Goal: Task Accomplishment & Management: Manage account settings

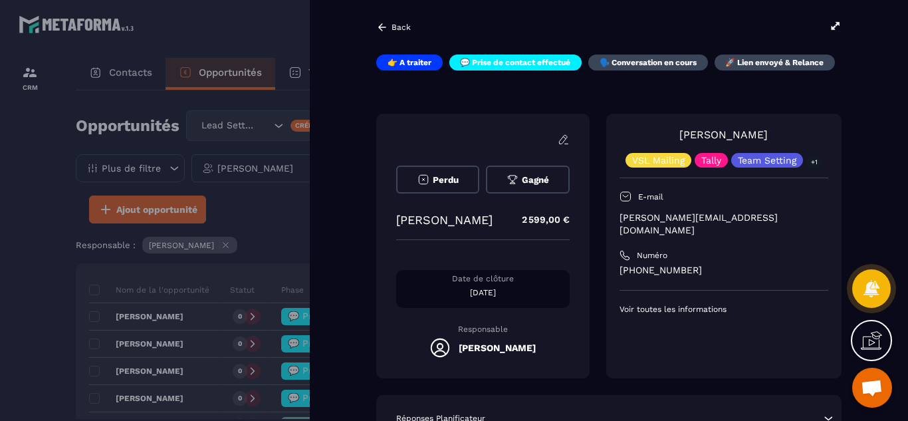
scroll to position [425, 0]
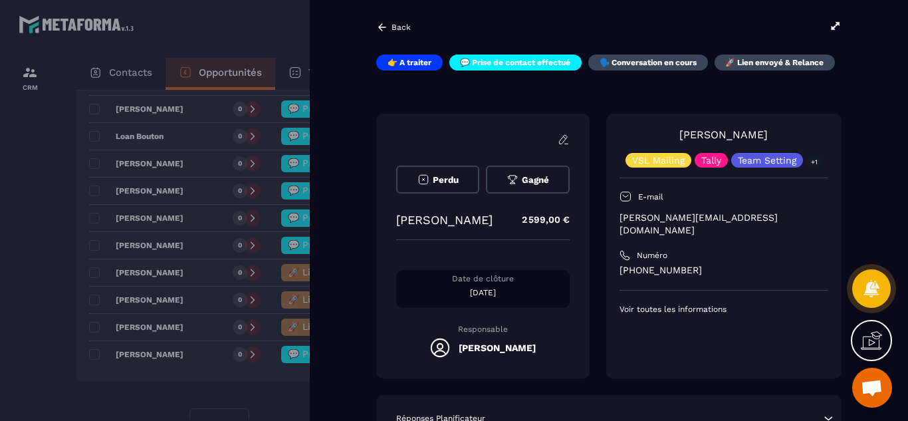
drag, startPoint x: 434, startPoint y: 213, endPoint x: 490, endPoint y: 229, distance: 57.9
click at [490, 227] on p "[PERSON_NAME]" at bounding box center [444, 220] width 96 height 14
copy p "[PERSON_NAME]"
drag, startPoint x: 710, startPoint y: 256, endPoint x: 619, endPoint y: 262, distance: 91.2
click at [619, 264] on p "[PHONE_NUMBER]" at bounding box center [723, 270] width 209 height 13
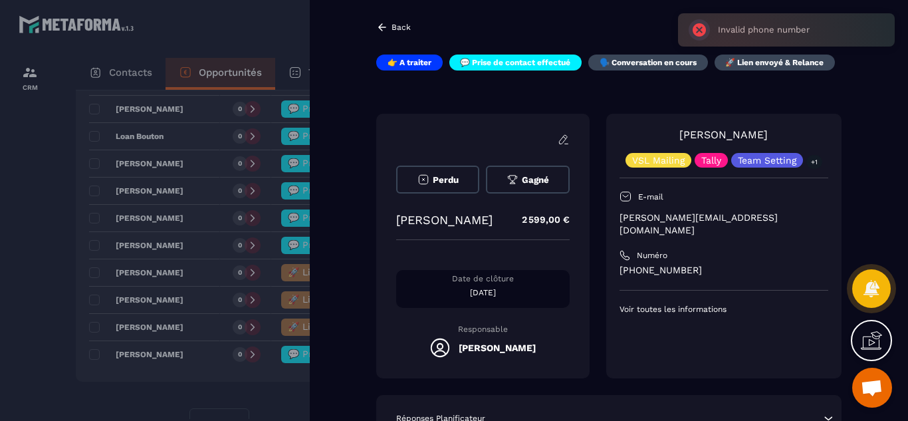
copy p "[PHONE_NUMBER]"
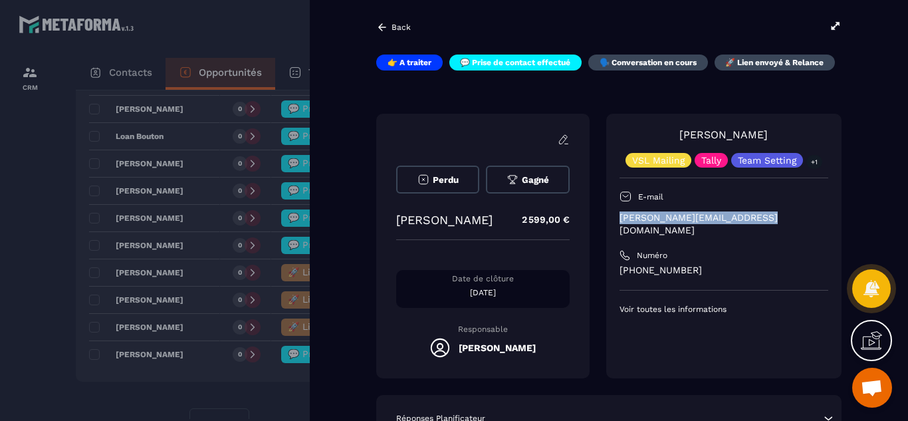
drag, startPoint x: 768, startPoint y: 218, endPoint x: 620, endPoint y: 217, distance: 148.2
click at [620, 217] on p "[PERSON_NAME][EMAIL_ADDRESS][DOMAIN_NAME]" at bounding box center [723, 223] width 209 height 25
copy p "[PERSON_NAME][EMAIL_ADDRESS][DOMAIN_NAME]"
click at [36, 229] on div at bounding box center [454, 210] width 908 height 421
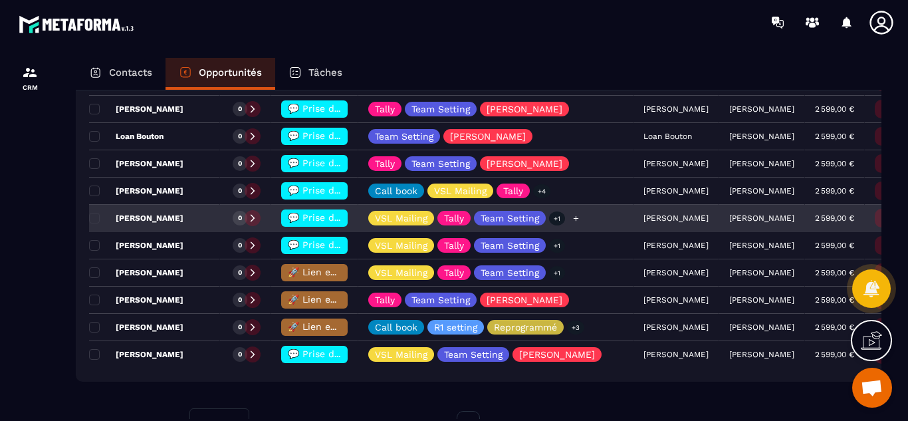
click at [586, 225] on div "VSL Mailing Tally Team Setting +1" at bounding box center [495, 218] width 275 height 27
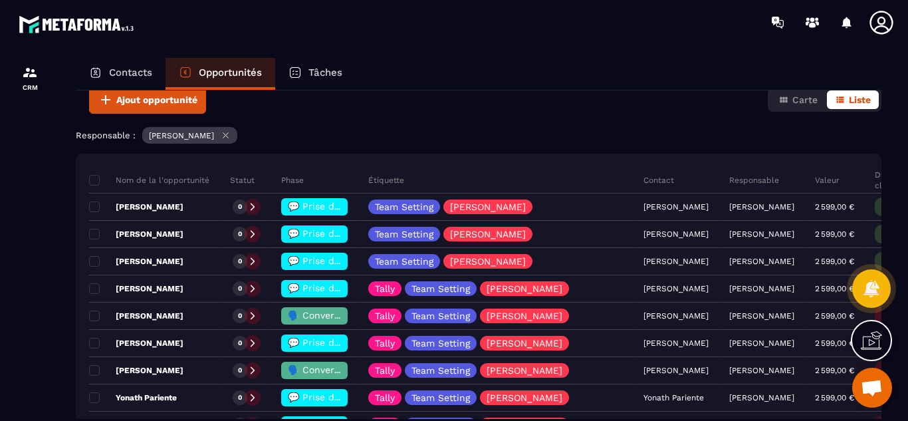
scroll to position [106, 0]
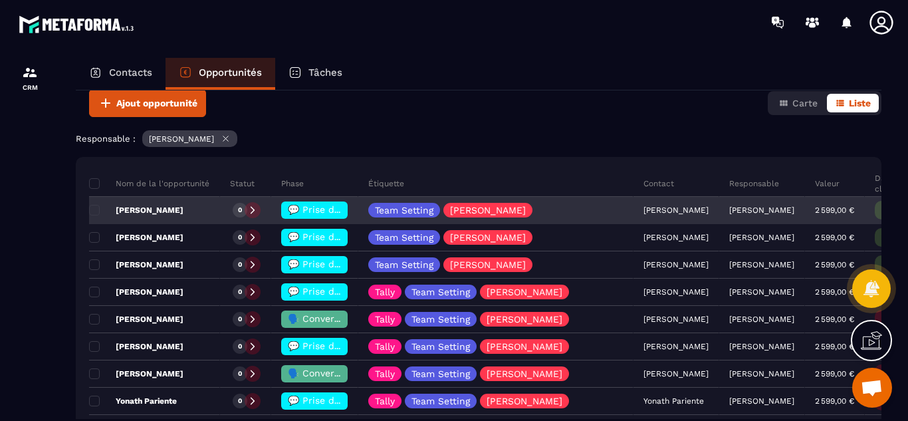
click at [311, 213] on span "💬 Prise de contact effectué" at bounding box center [354, 209] width 132 height 11
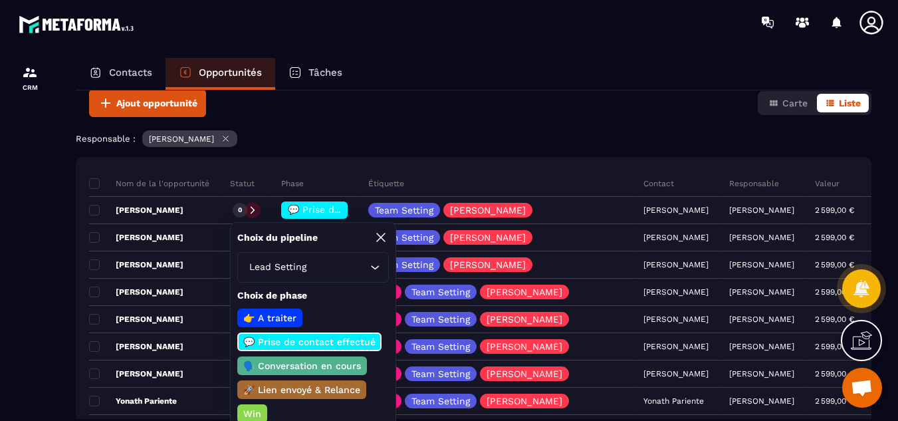
click at [294, 368] on p "🗣️ Conversation en cours" at bounding box center [302, 365] width 122 height 13
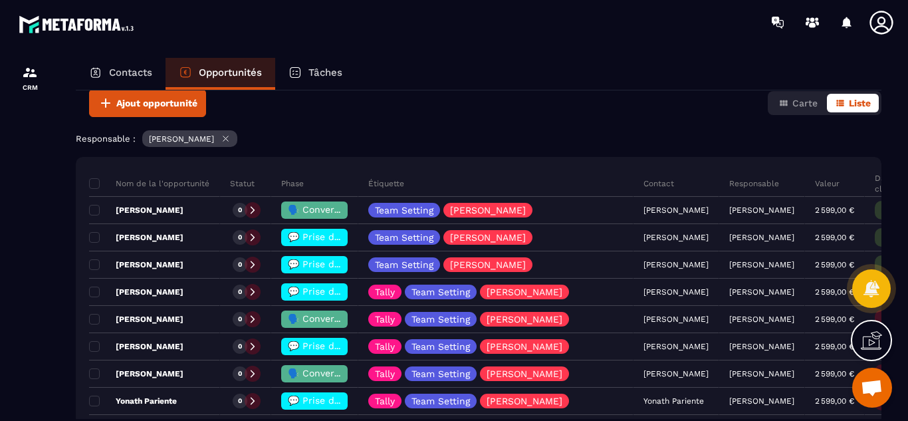
click at [33, 228] on div at bounding box center [30, 252] width 60 height 414
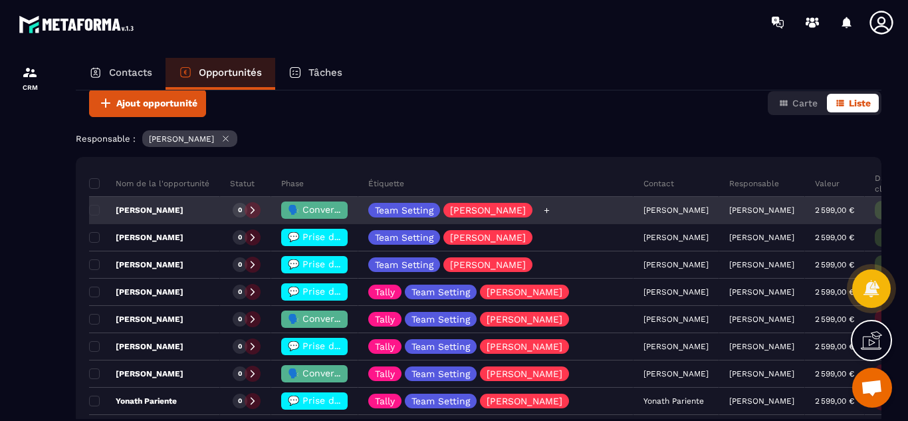
click at [544, 210] on icon at bounding box center [546, 209] width 5 height 5
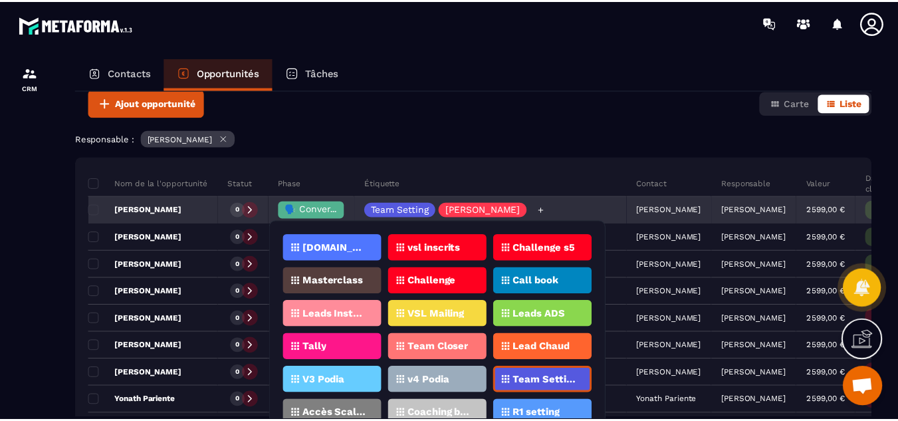
scroll to position [76, 0]
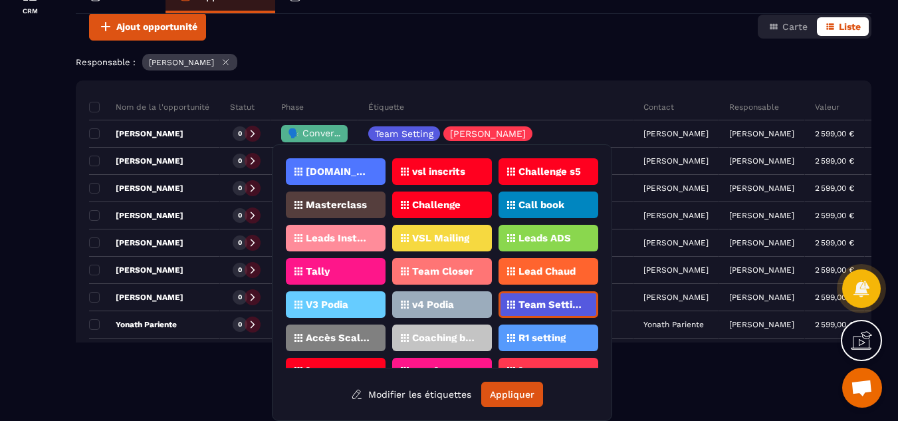
click at [61, 259] on div "CRM" at bounding box center [113, 155] width 227 height 374
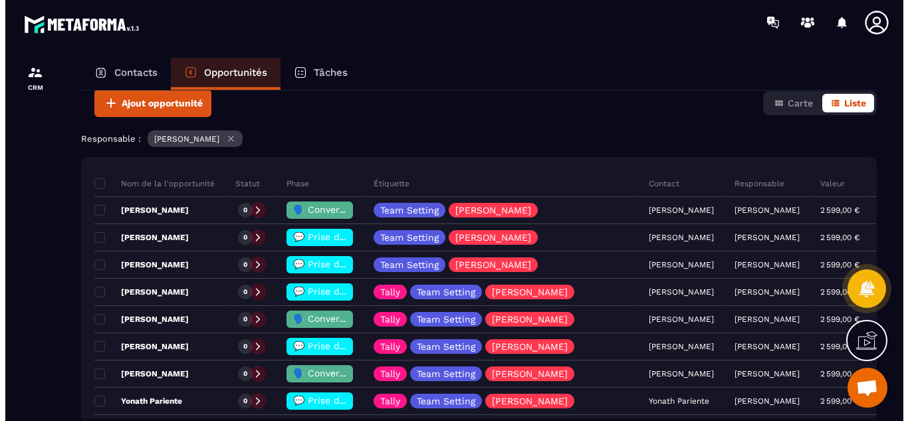
scroll to position [0, 0]
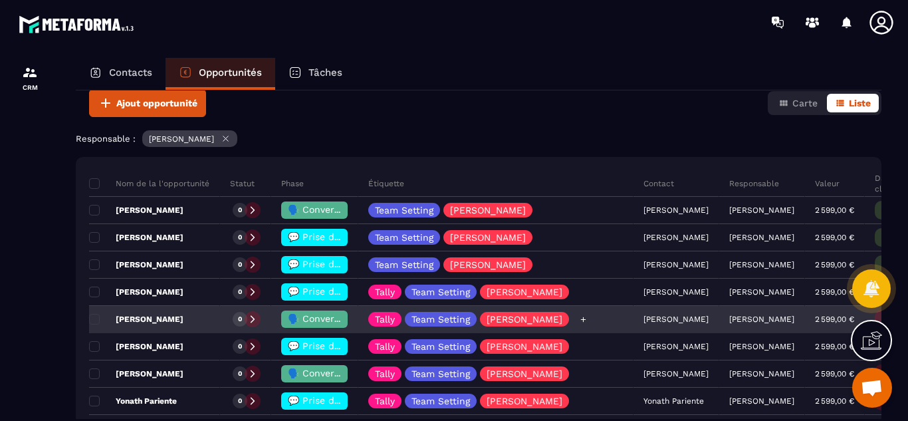
click at [586, 317] on div "Tally Team Setting [PERSON_NAME]" at bounding box center [495, 319] width 275 height 27
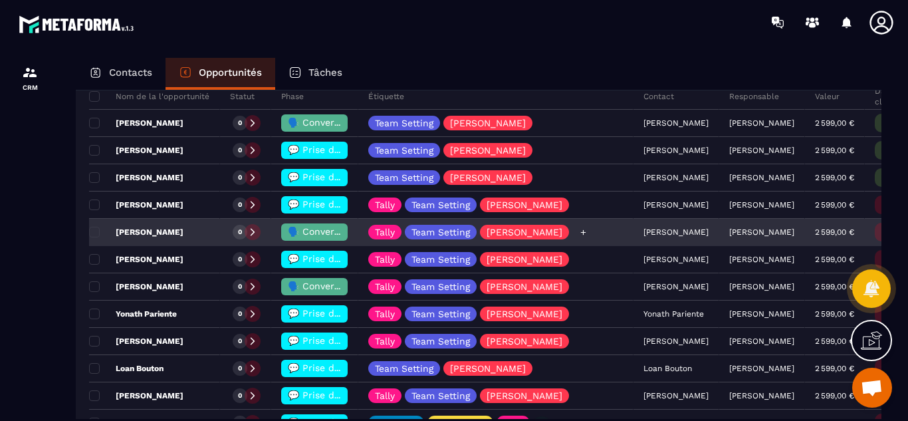
scroll to position [186, 0]
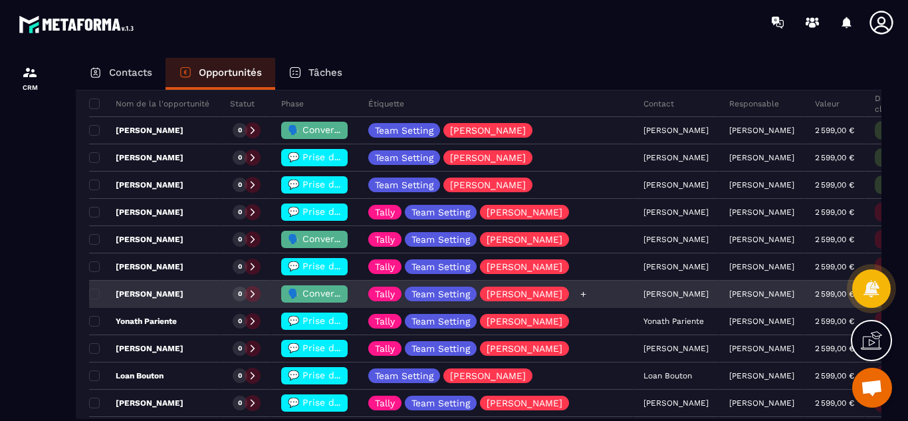
click at [580, 294] on icon at bounding box center [582, 293] width 5 height 5
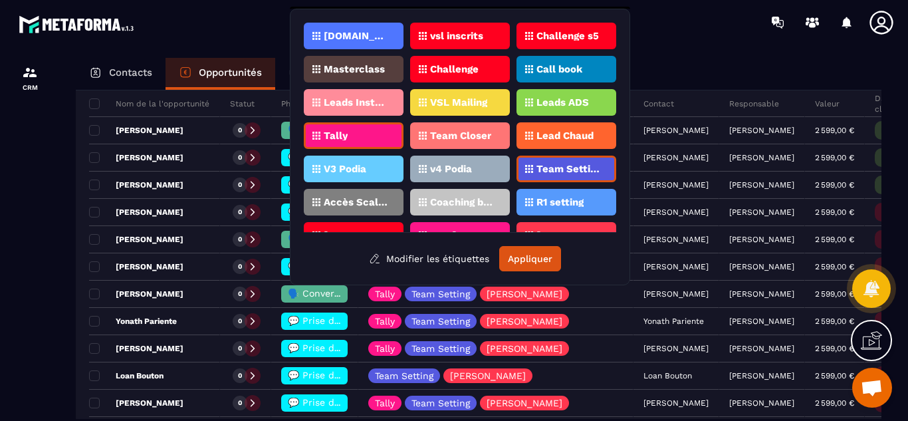
click at [24, 255] on div at bounding box center [30, 252] width 60 height 414
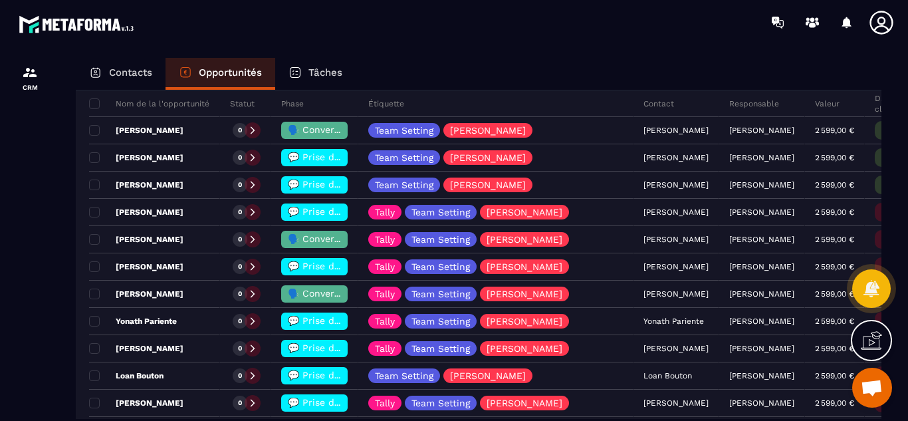
click at [33, 296] on div at bounding box center [30, 252] width 60 height 414
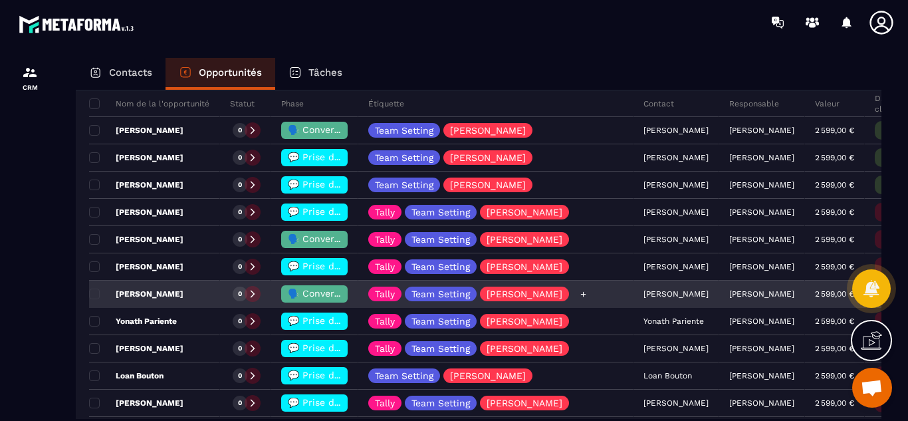
click at [587, 305] on div "Tally Team Setting [PERSON_NAME]" at bounding box center [495, 294] width 275 height 27
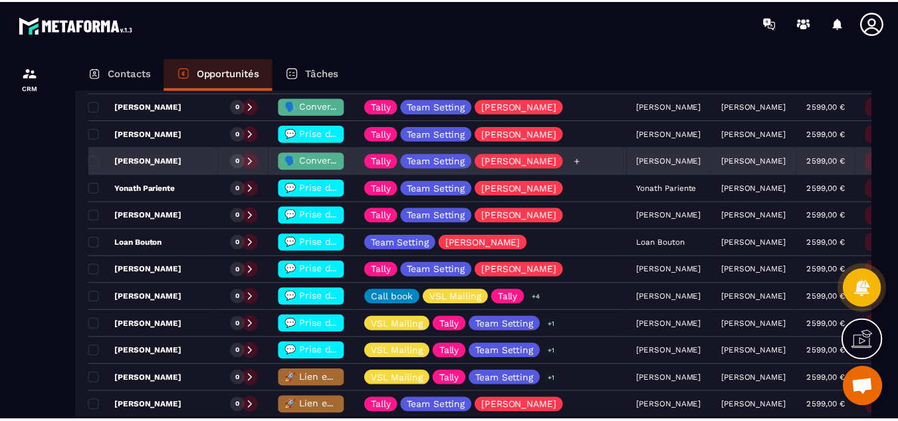
scroll to position [346, 0]
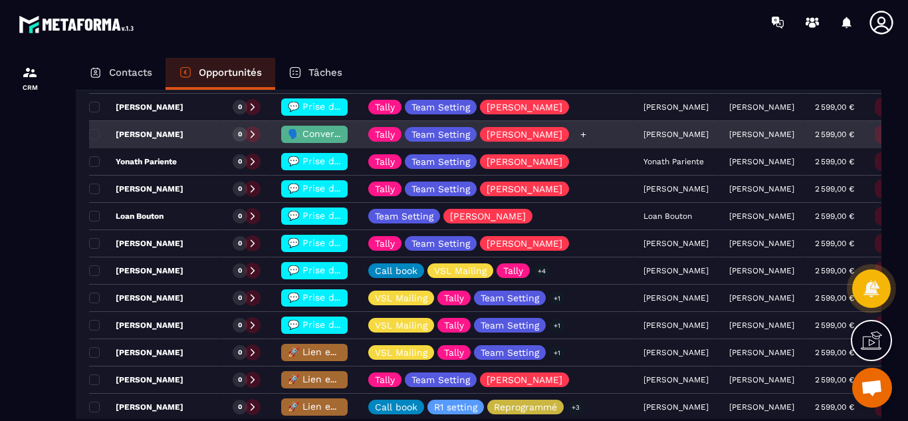
click at [579, 134] on icon at bounding box center [583, 134] width 9 height 9
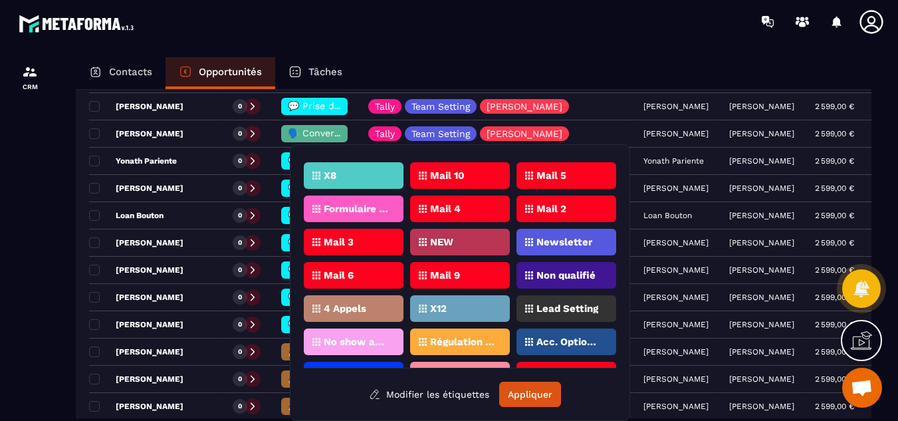
scroll to position [530, 0]
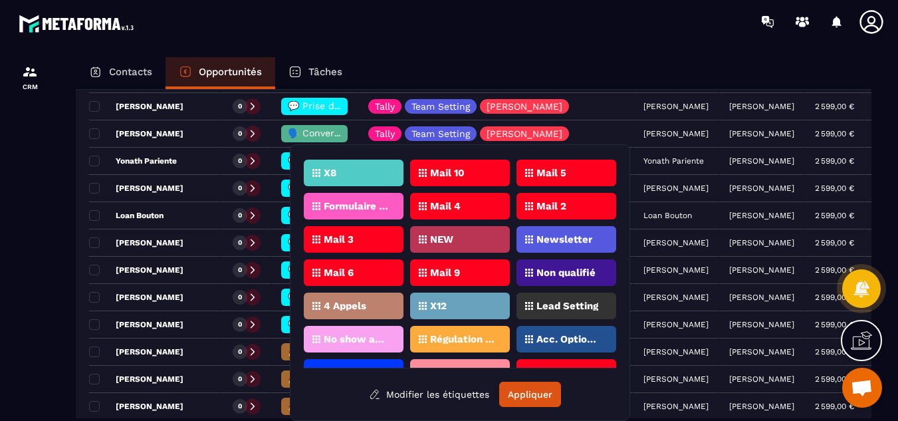
click at [560, 305] on p "Lead Setting" at bounding box center [567, 305] width 62 height 9
click at [524, 389] on button "Appliquer" at bounding box center [530, 393] width 62 height 25
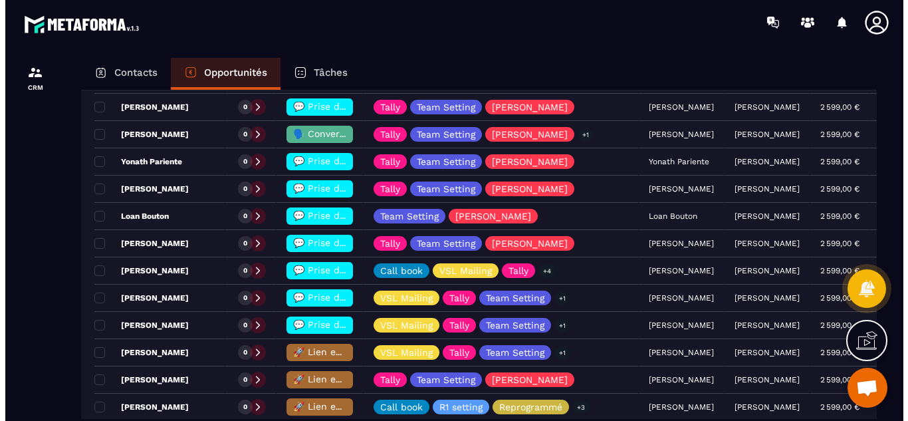
scroll to position [0, 0]
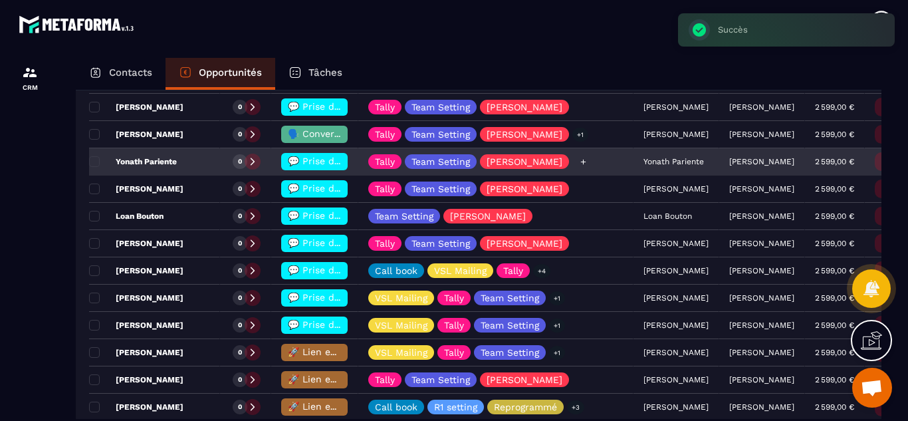
click at [593, 162] on div "Tally Team Setting [PERSON_NAME]" at bounding box center [495, 162] width 275 height 27
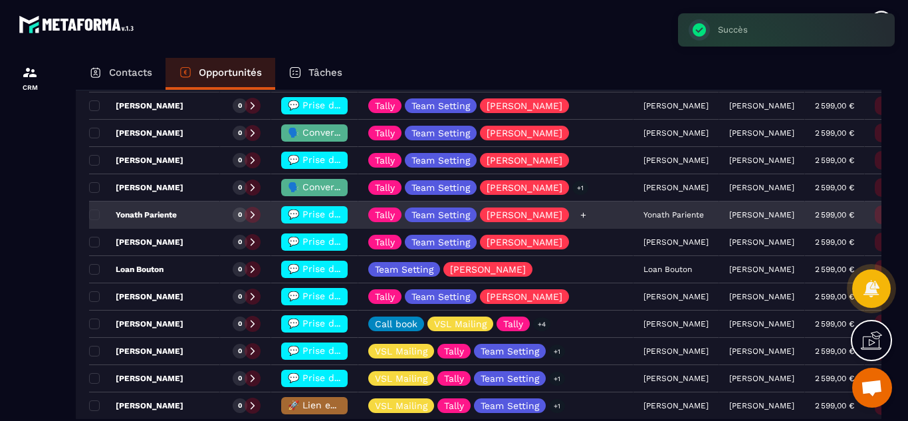
scroll to position [266, 0]
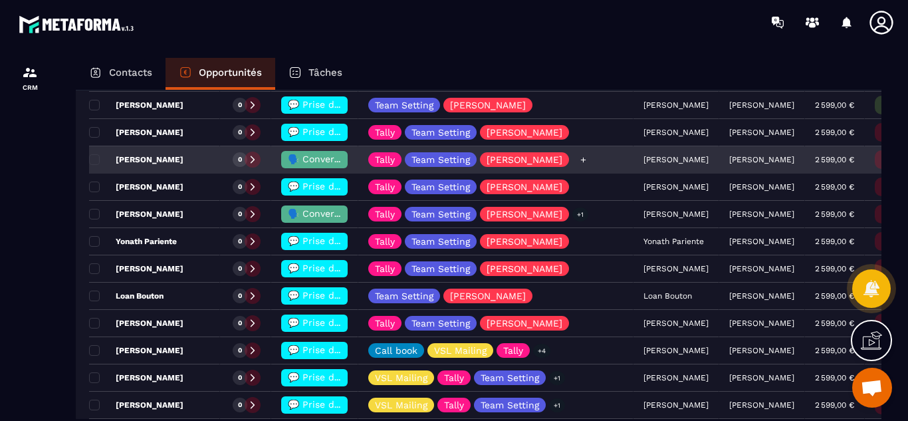
click at [579, 161] on icon at bounding box center [583, 160] width 9 height 9
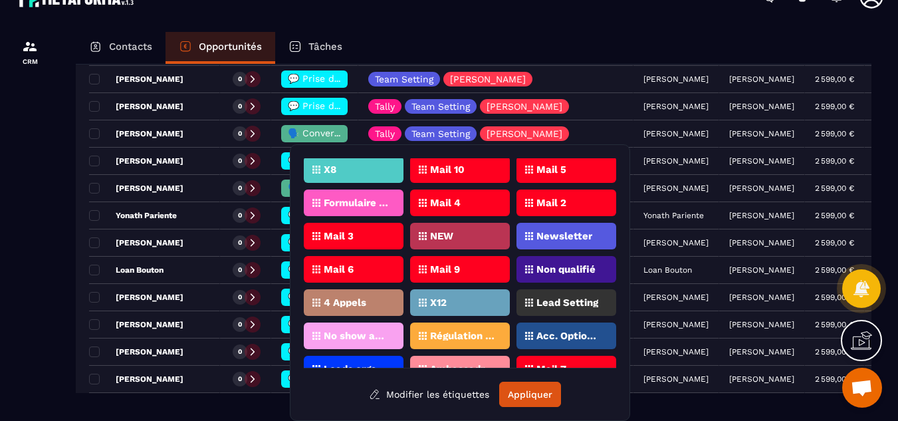
scroll to position [537, 0]
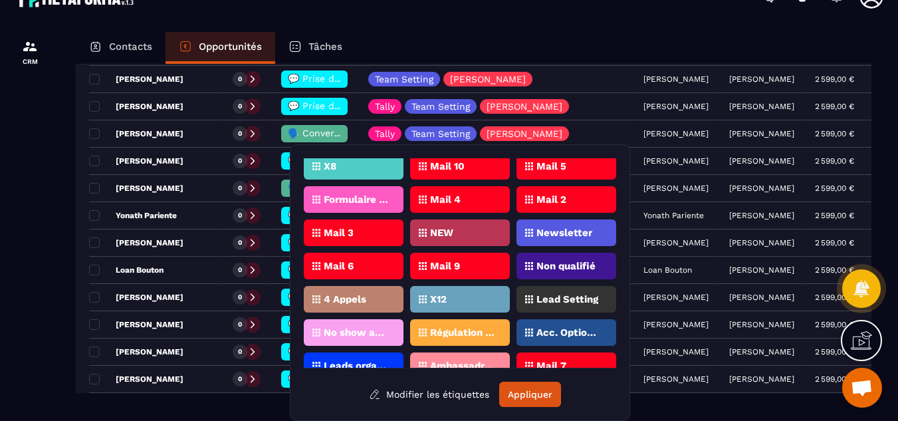
click at [564, 292] on div "Lead Setting" at bounding box center [566, 299] width 100 height 27
click at [523, 400] on button "Appliquer" at bounding box center [530, 393] width 62 height 25
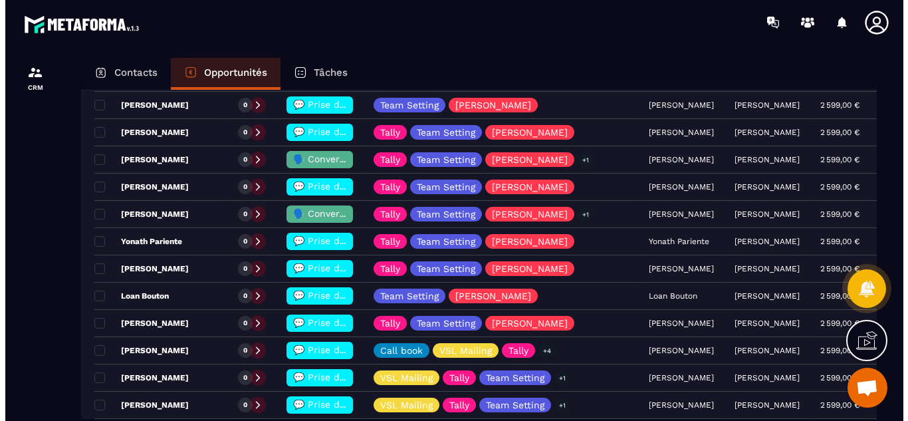
scroll to position [0, 0]
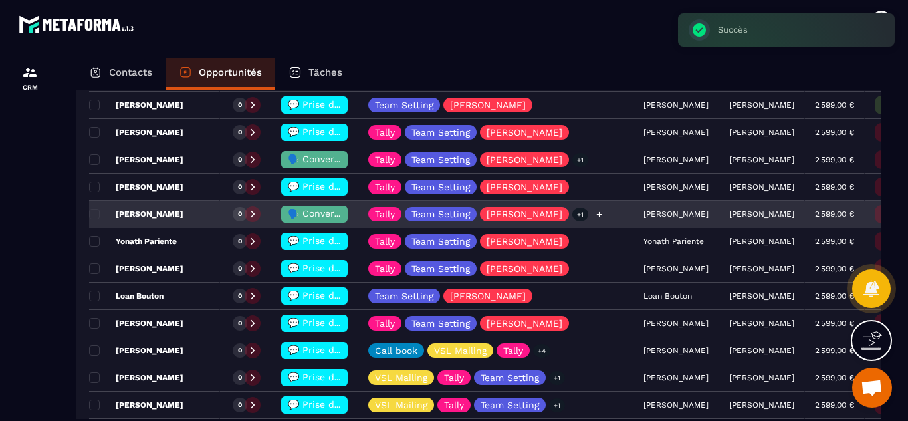
click at [585, 209] on div "Tally Team Setting [PERSON_NAME] +1" at bounding box center [495, 214] width 275 height 27
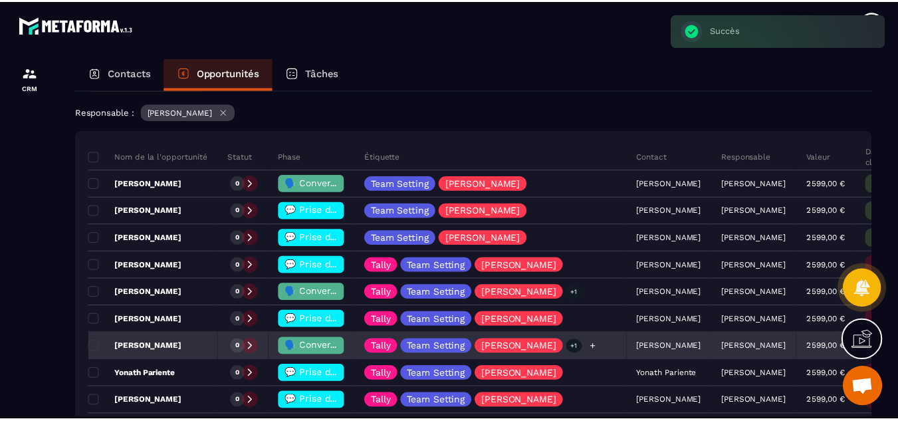
scroll to position [106, 0]
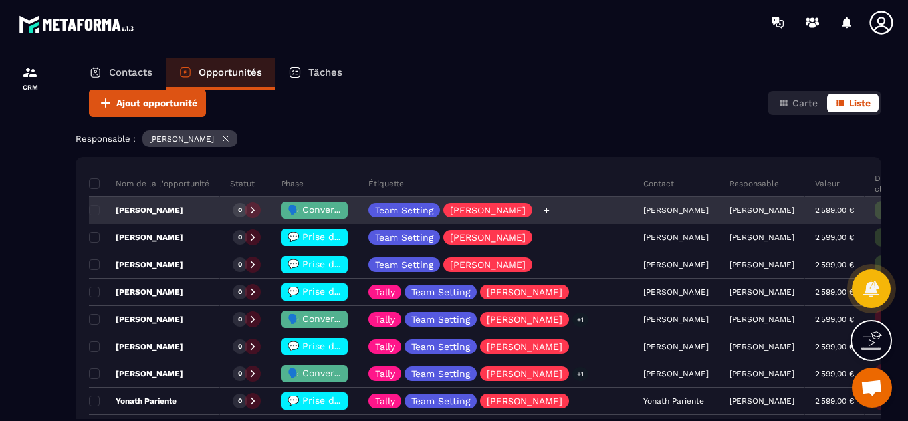
click at [542, 211] on icon at bounding box center [546, 210] width 9 height 9
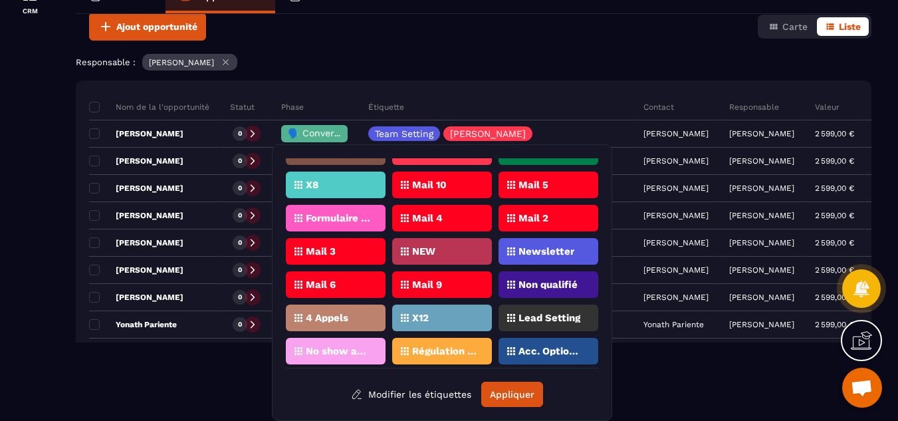
scroll to position [522, 0]
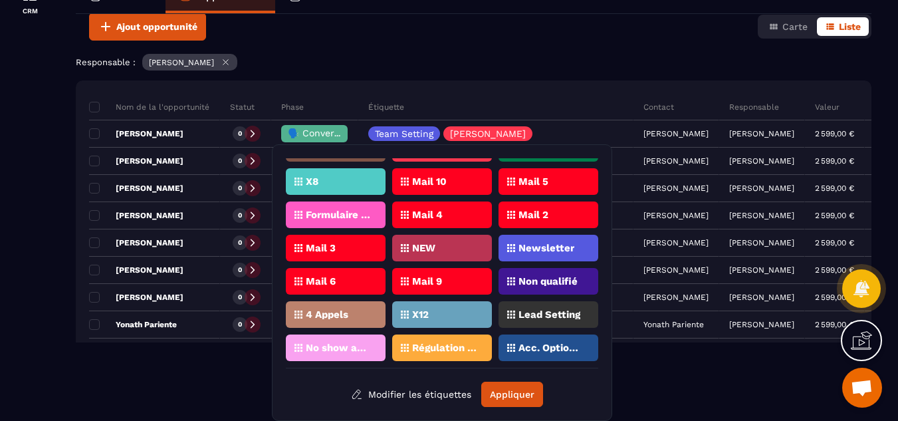
click at [543, 315] on p "Lead Setting" at bounding box center [549, 314] width 62 height 9
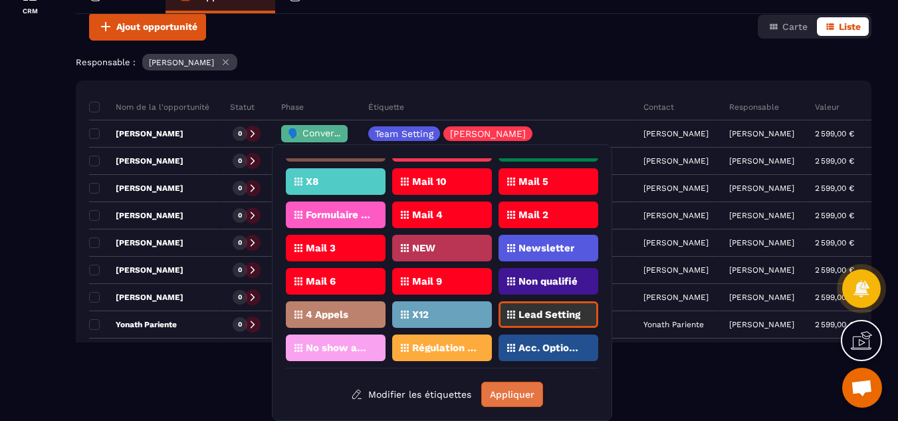
click at [508, 395] on button "Appliquer" at bounding box center [512, 393] width 62 height 25
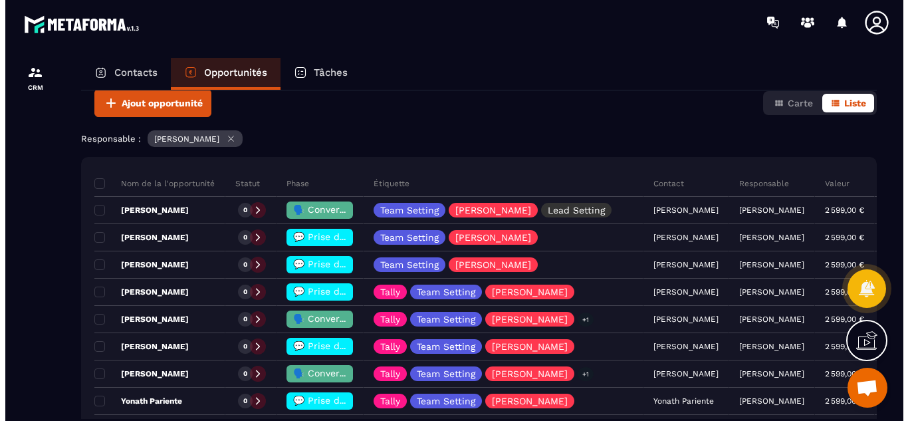
scroll to position [0, 0]
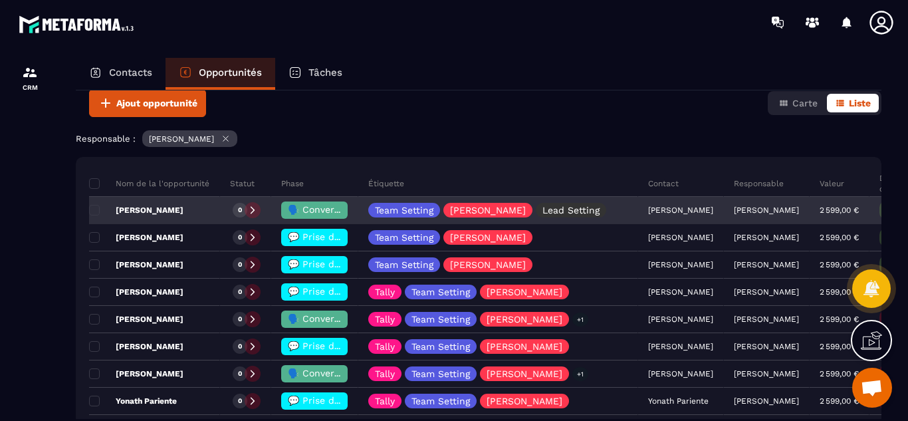
click at [144, 209] on p "[PERSON_NAME]" at bounding box center [136, 210] width 94 height 11
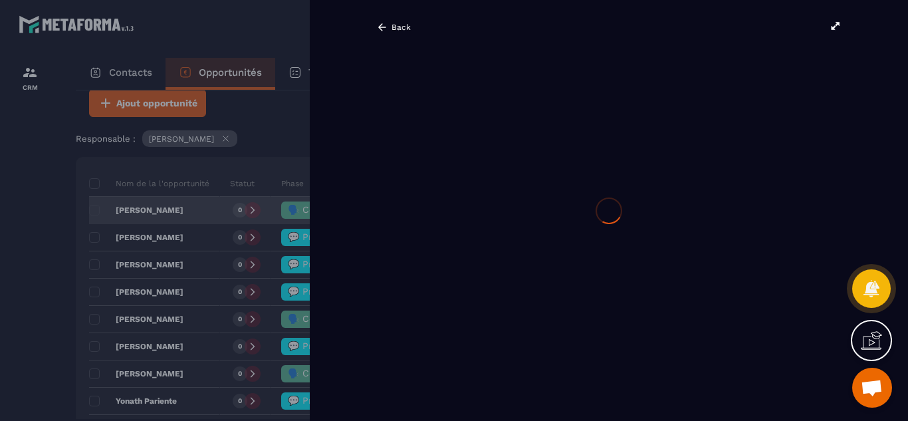
click at [144, 209] on div "Opportunités Lead Setting Créer 46 782,00 € • 18 affaire s en cours Plus de fil…" at bounding box center [479, 254] width 806 height 328
